Goal: Find specific page/section: Find specific page/section

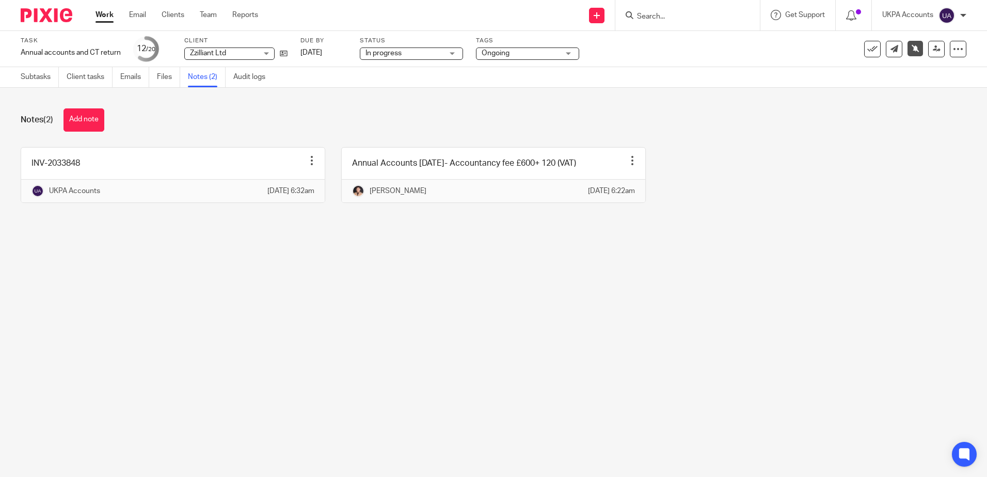
click at [683, 17] on input "Search" at bounding box center [682, 16] width 93 height 9
paste input "Darin Partners"
type input "Darin Partners"
click at [732, 148] on div "INV-2033848 Edit note Delete note UKPA Accounts 25 Aug 2025 6:32am Annual Accou…" at bounding box center [486, 182] width 962 height 71
click at [673, 316] on main "Task Annual accounts and CT return Save Annual accounts and CT return 12 /20 Cl…" at bounding box center [493, 238] width 987 height 477
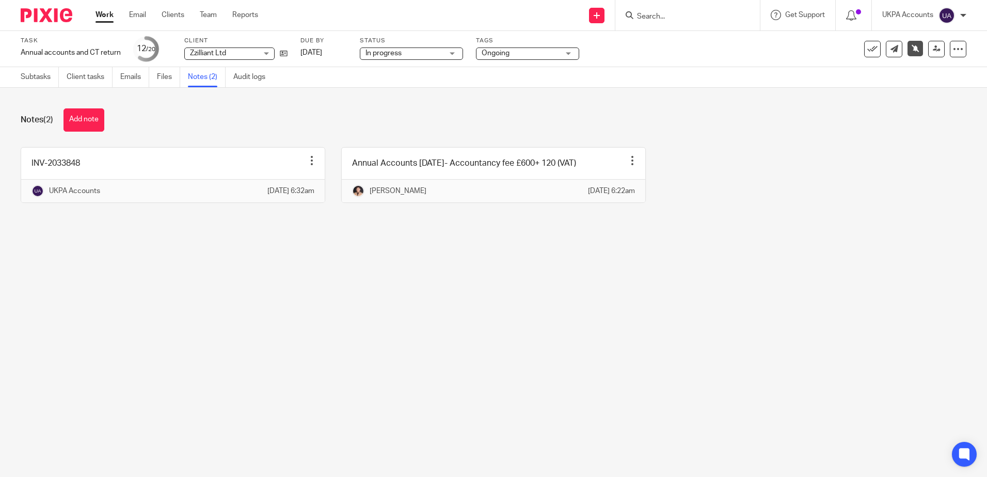
click at [696, 20] on input "Search" at bounding box center [682, 16] width 93 height 9
paste input "Darin Partners"
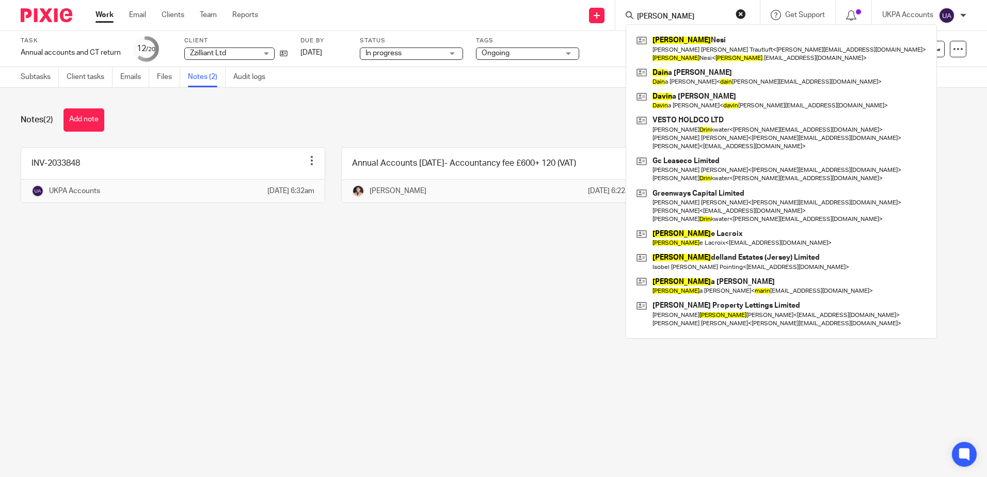
type input "Darin"
click at [692, 12] on input "Darin" at bounding box center [682, 16] width 93 height 9
drag, startPoint x: 696, startPoint y: 21, endPoint x: 565, endPoint y: 22, distance: 131.2
click at [564, 23] on div "Send new email Create task Add client Darin Dario Nesi Irene Maria Trautluft < …" at bounding box center [631, 15] width 714 height 30
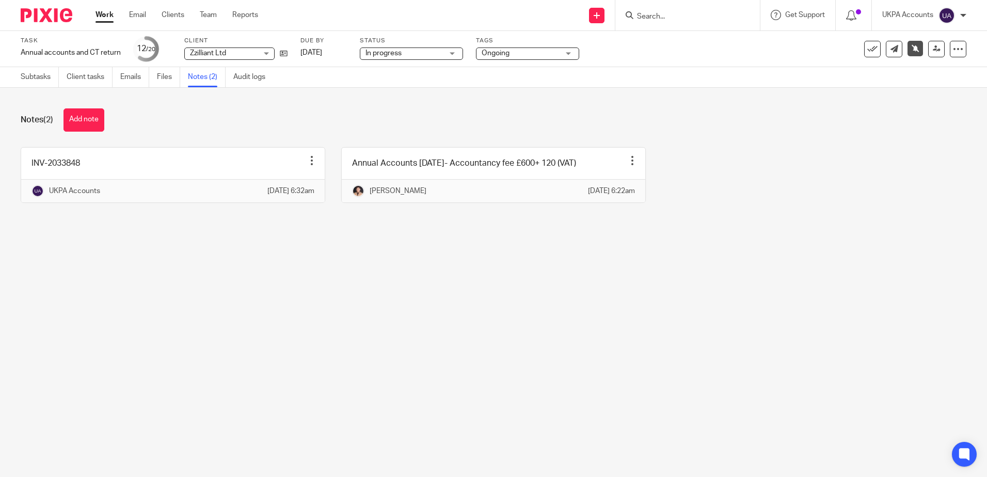
paste input "magdalena@darinpartners.com"
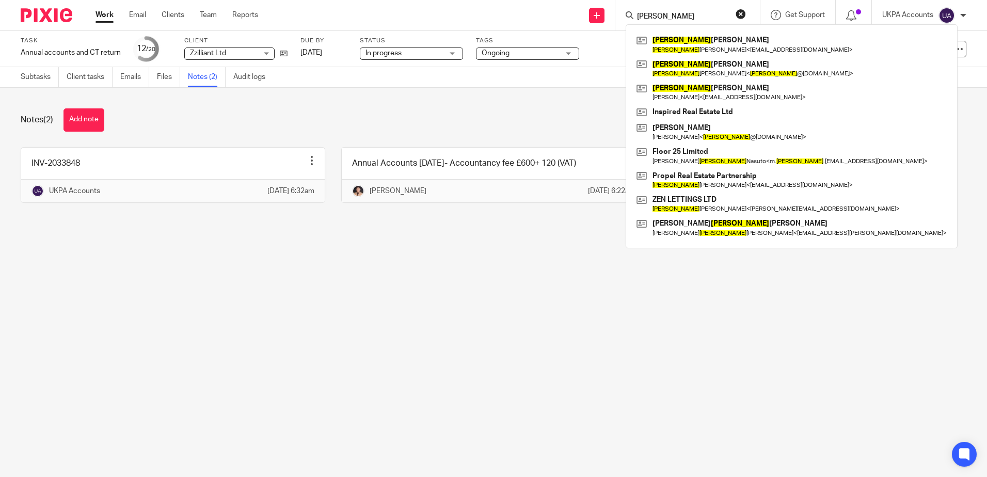
type input "magdalena"
click at [750, 339] on main "Task Annual accounts and CT return Save Annual accounts and CT return 12 /20 Cl…" at bounding box center [493, 238] width 987 height 477
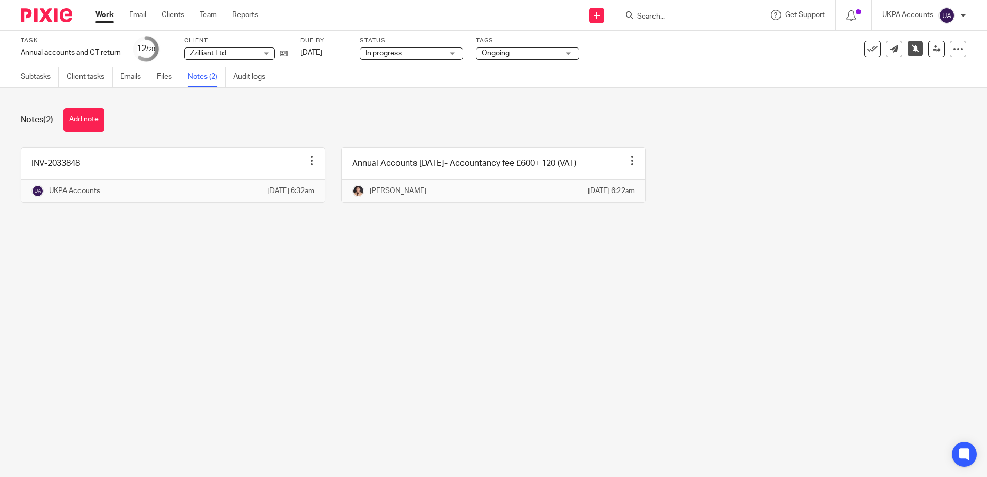
click at [706, 330] on main "Task Annual accounts and CT return Save Annual accounts and CT return 12 /20 Cl…" at bounding box center [493, 238] width 987 height 477
click at [701, 282] on main "Task Annual accounts and CT return Save Annual accounts and CT return 12 /20 Cl…" at bounding box center [493, 238] width 987 height 477
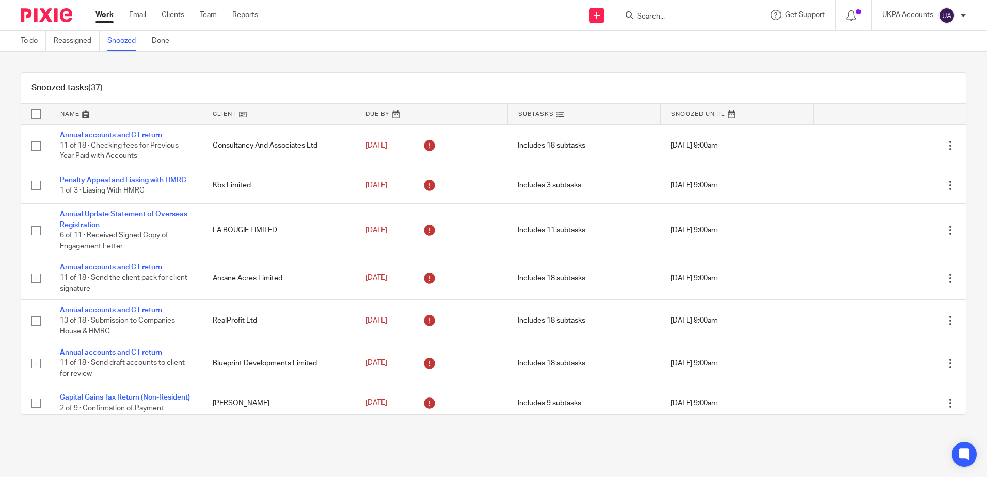
scroll to position [1076, 0]
